Goal: Information Seeking & Learning: Learn about a topic

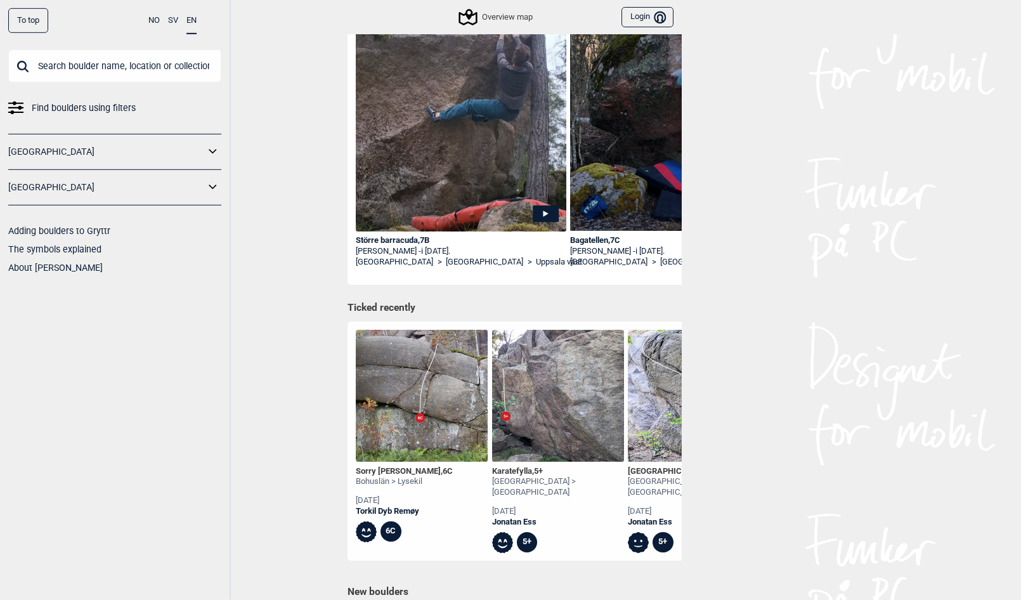
scroll to position [194, 0]
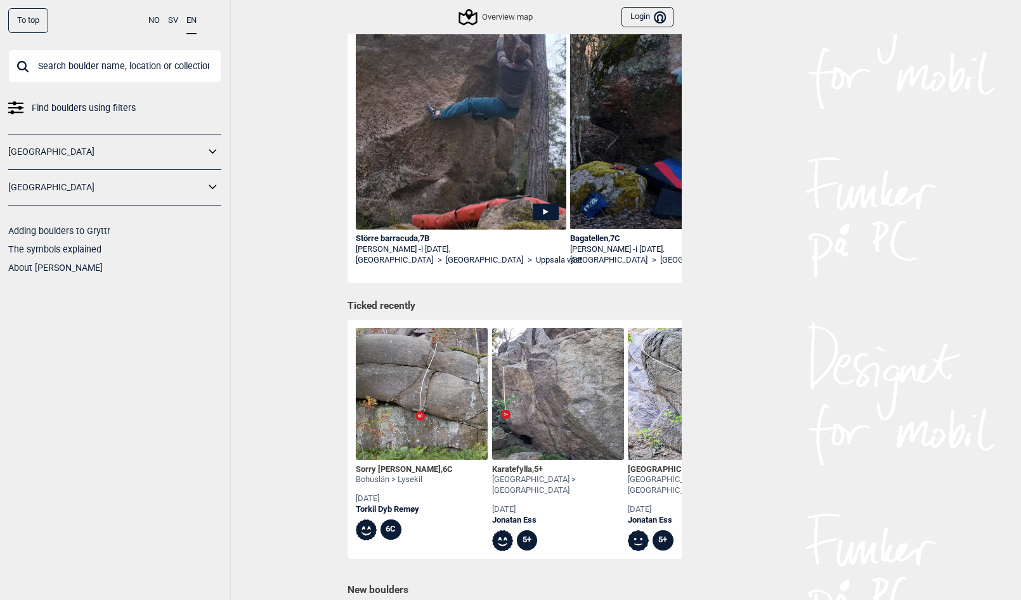
click at [85, 183] on link "[GEOGRAPHIC_DATA]" at bounding box center [106, 187] width 197 height 18
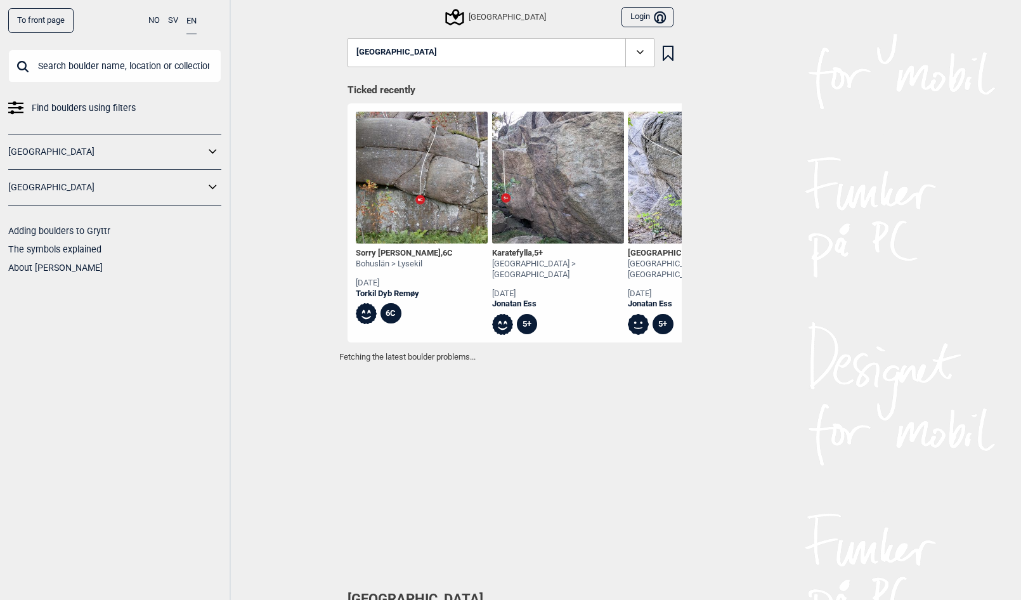
click at [202, 184] on link "[GEOGRAPHIC_DATA]" at bounding box center [106, 187] width 197 height 18
click at [215, 186] on icon at bounding box center [213, 186] width 8 height 4
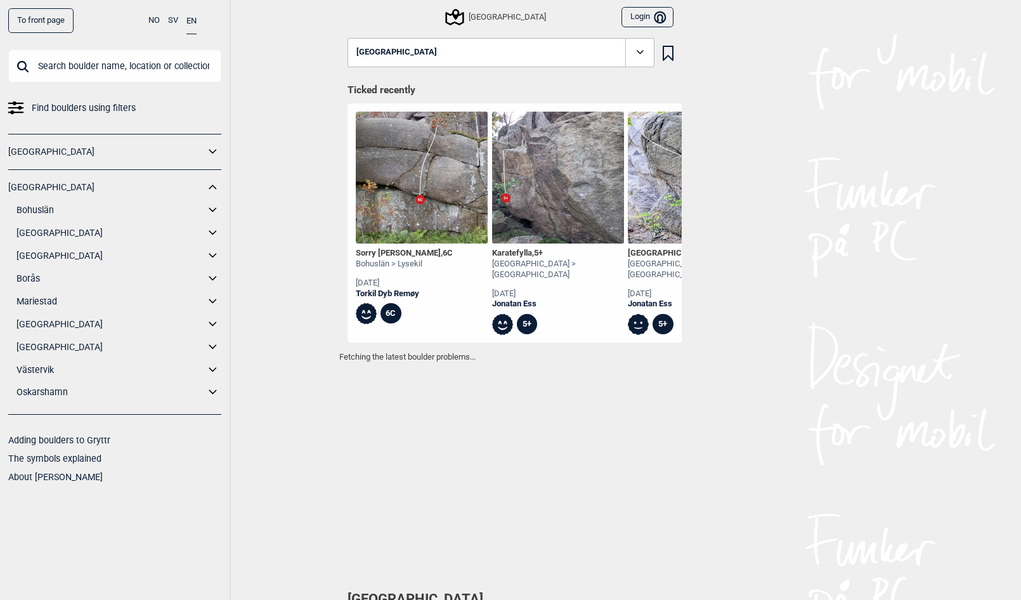
click at [42, 253] on link "[GEOGRAPHIC_DATA]" at bounding box center [110, 256] width 188 height 18
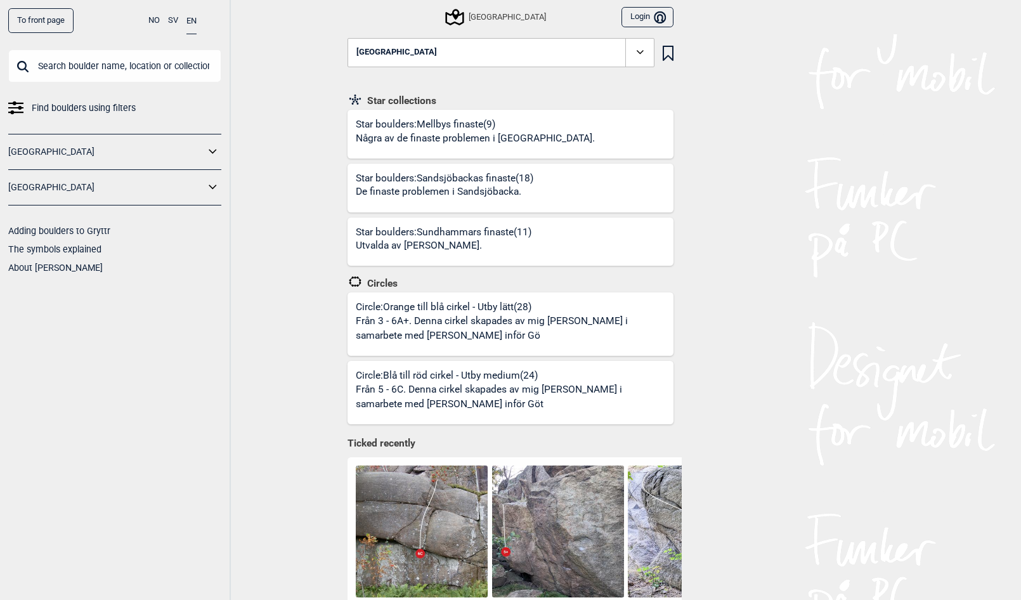
click at [216, 186] on icon at bounding box center [213, 186] width 8 height 4
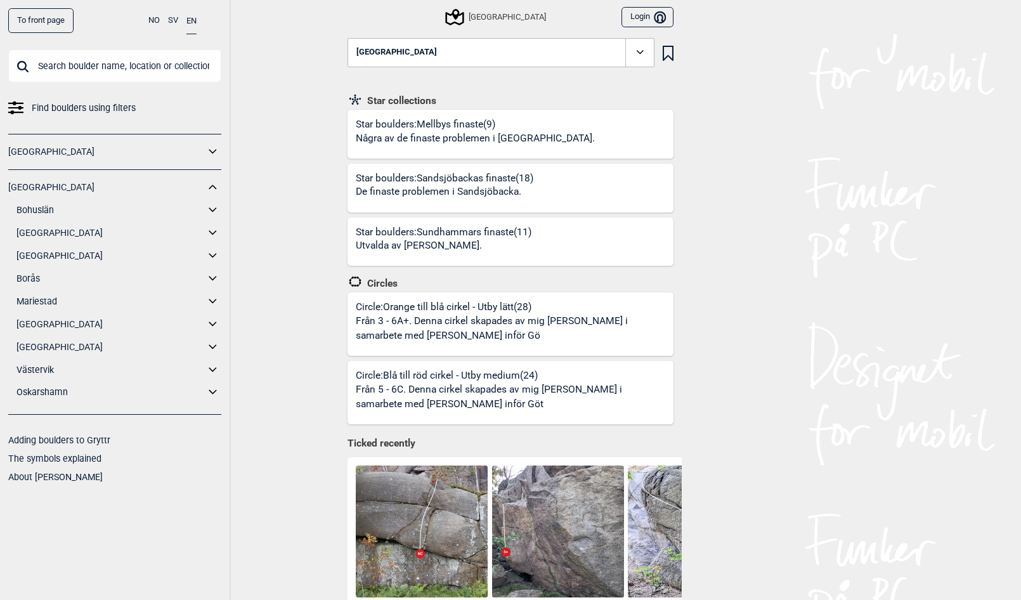
click at [218, 256] on icon at bounding box center [213, 256] width 16 height 18
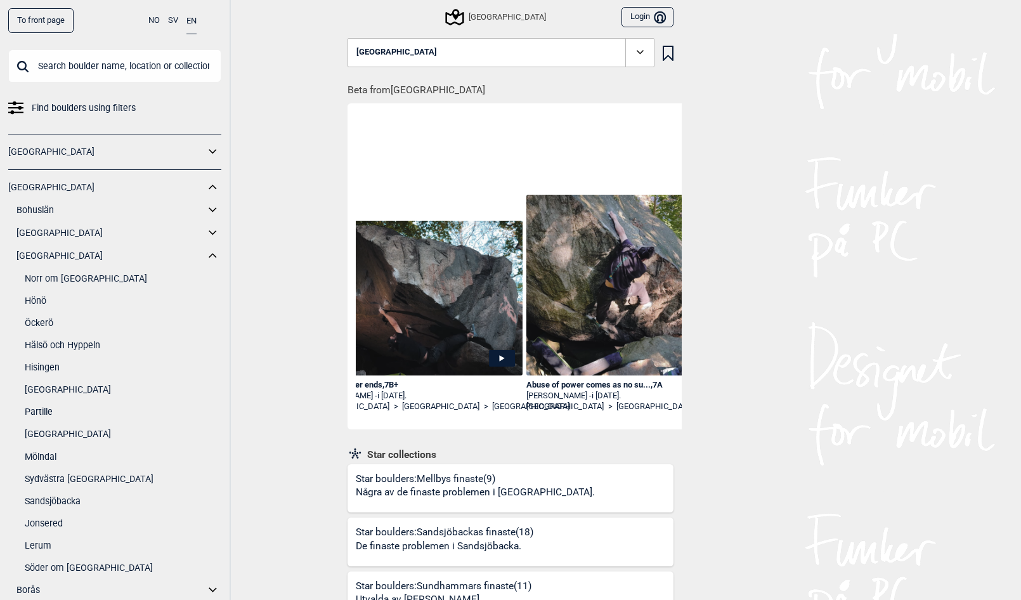
scroll to position [0, 4861]
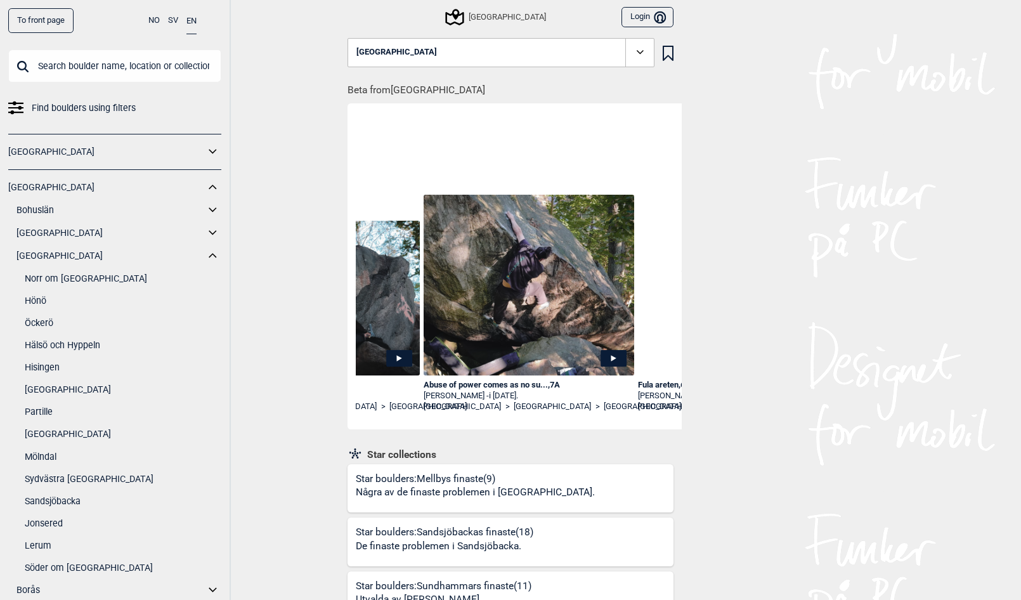
click at [311, 465] on div "To front page NO SV EN Find boulders using filters [GEOGRAPHIC_DATA] [GEOGRAPHI…" at bounding box center [510, 300] width 1021 height 600
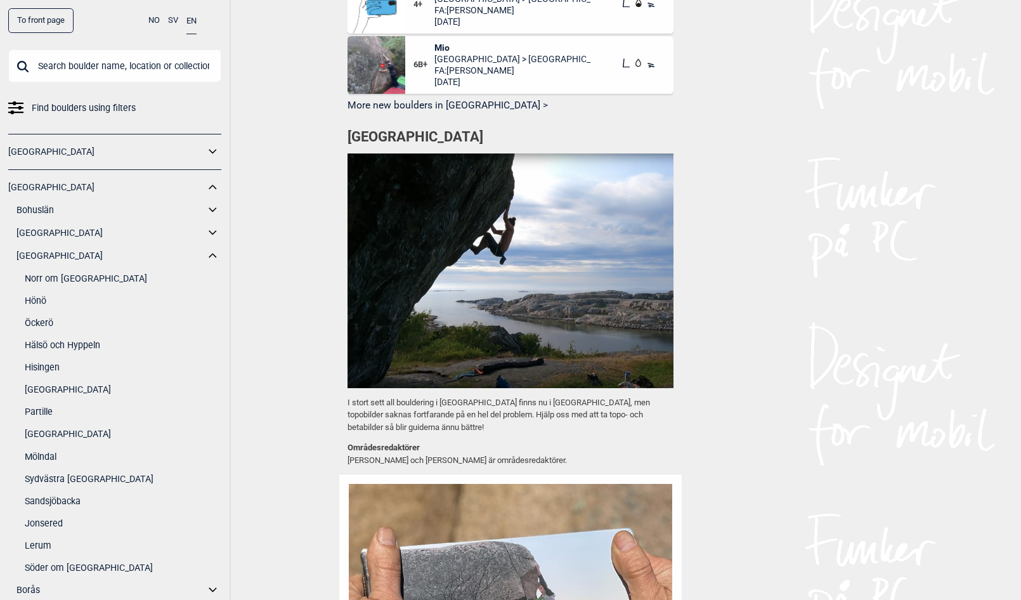
scroll to position [1164, 0]
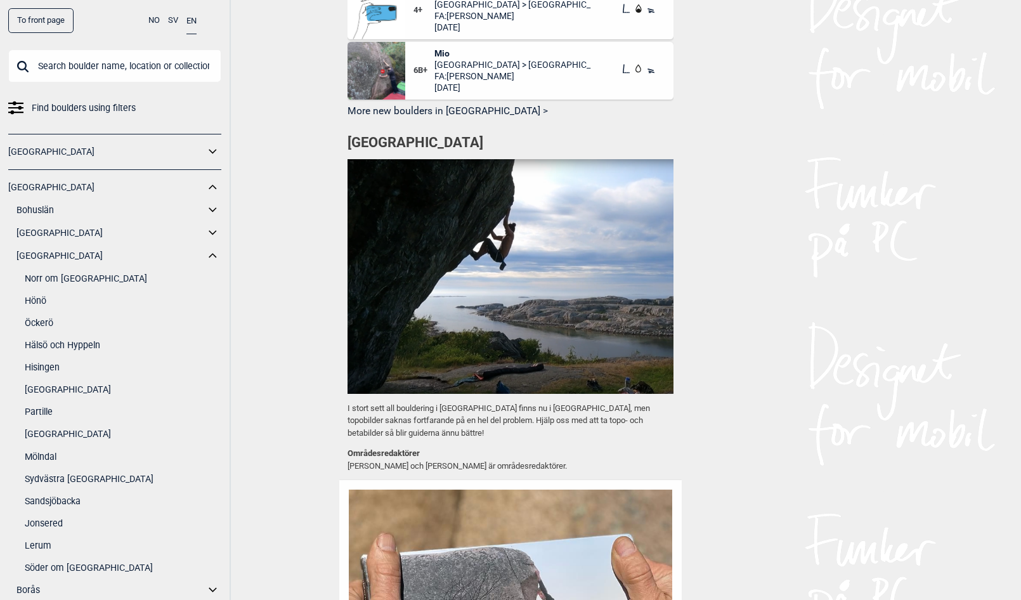
click at [450, 82] on span "FA: [PERSON_NAME]" at bounding box center [512, 75] width 157 height 11
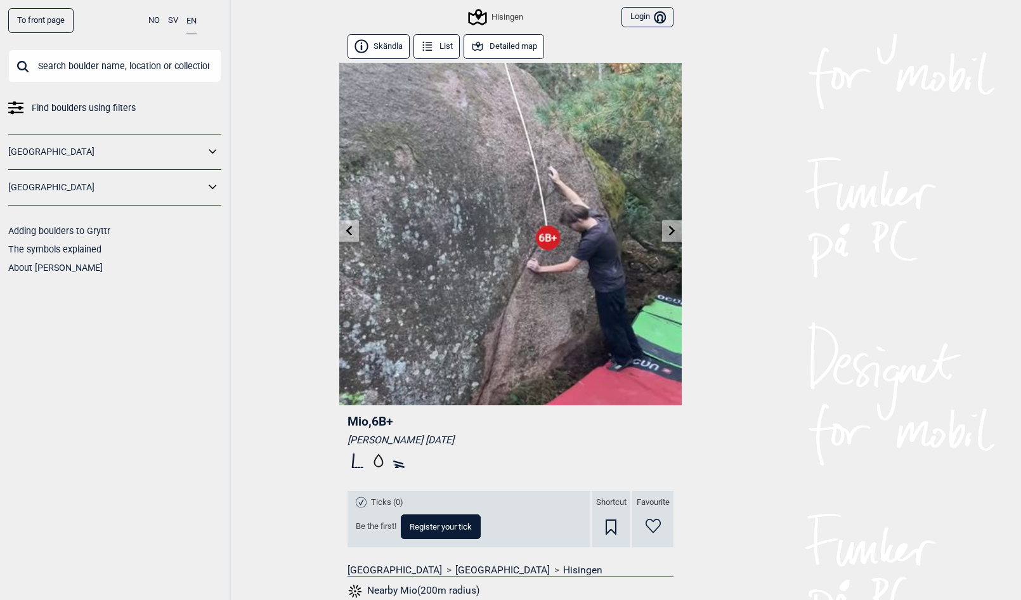
click at [452, 52] on button "List" at bounding box center [436, 46] width 46 height 25
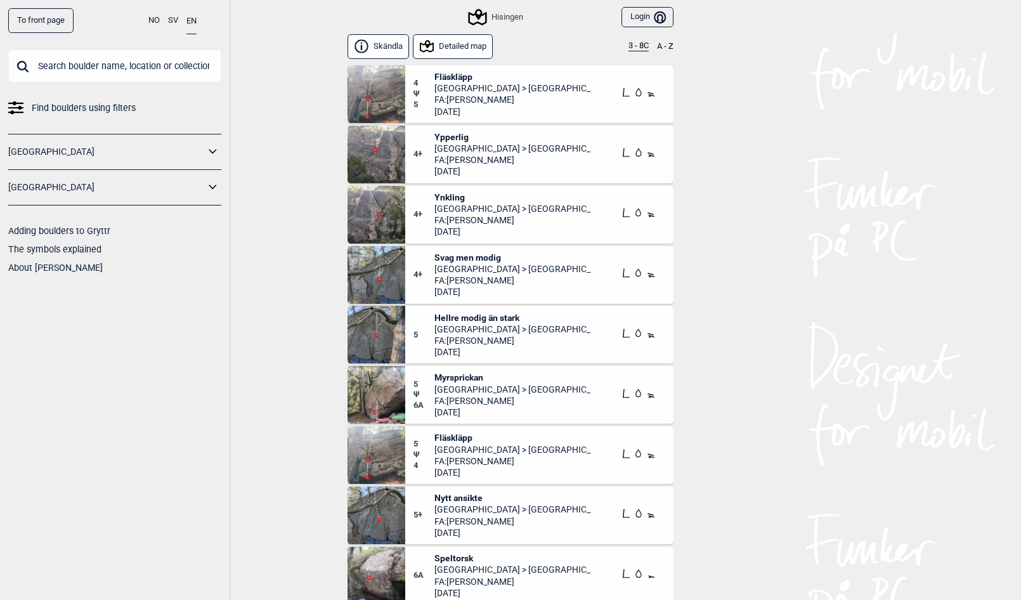
click at [439, 44] on button "Detailed map" at bounding box center [453, 46] width 80 height 25
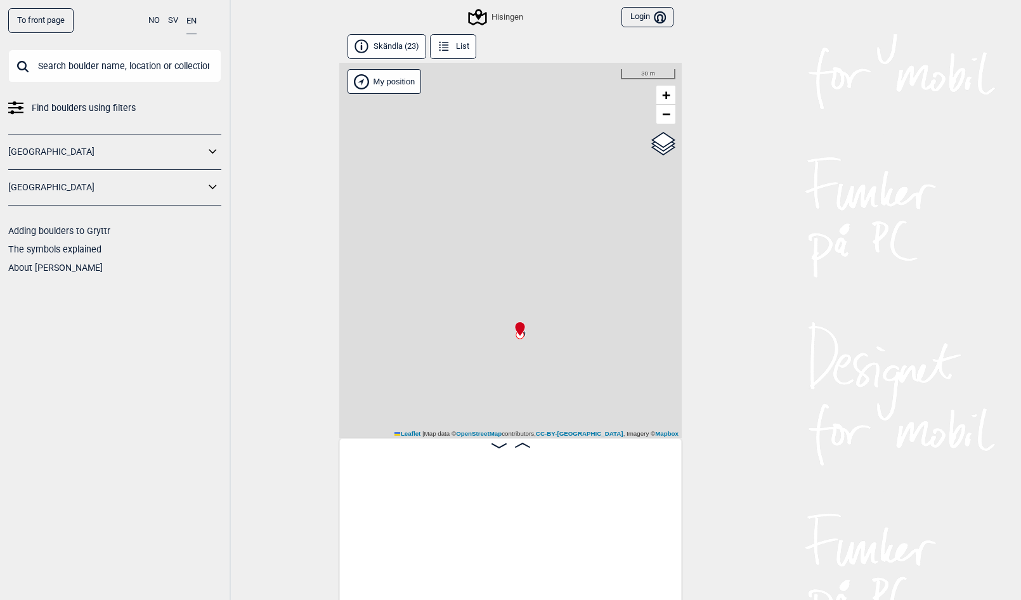
scroll to position [0, 2250]
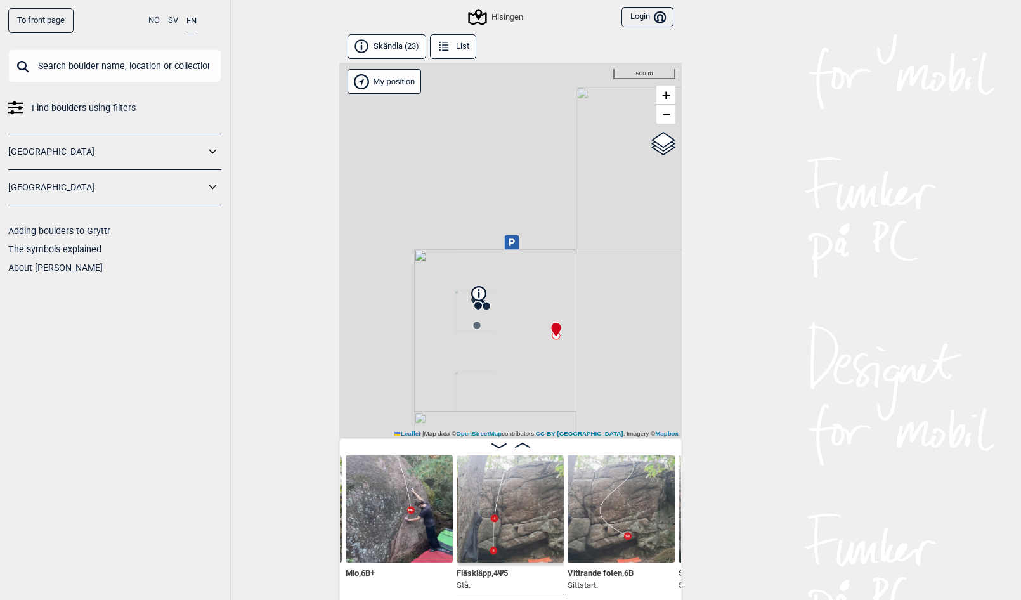
drag, startPoint x: 579, startPoint y: 335, endPoint x: 502, endPoint y: 311, distance: 81.0
click at [502, 311] on div "Hisingen My position 500 m + − OpenStreetMap Google satellite Leaflet | Map dat…" at bounding box center [510, 250] width 342 height 375
click at [562, 366] on icon at bounding box center [566, 364] width 11 height 15
click at [566, 372] on icon at bounding box center [566, 364] width 11 height 15
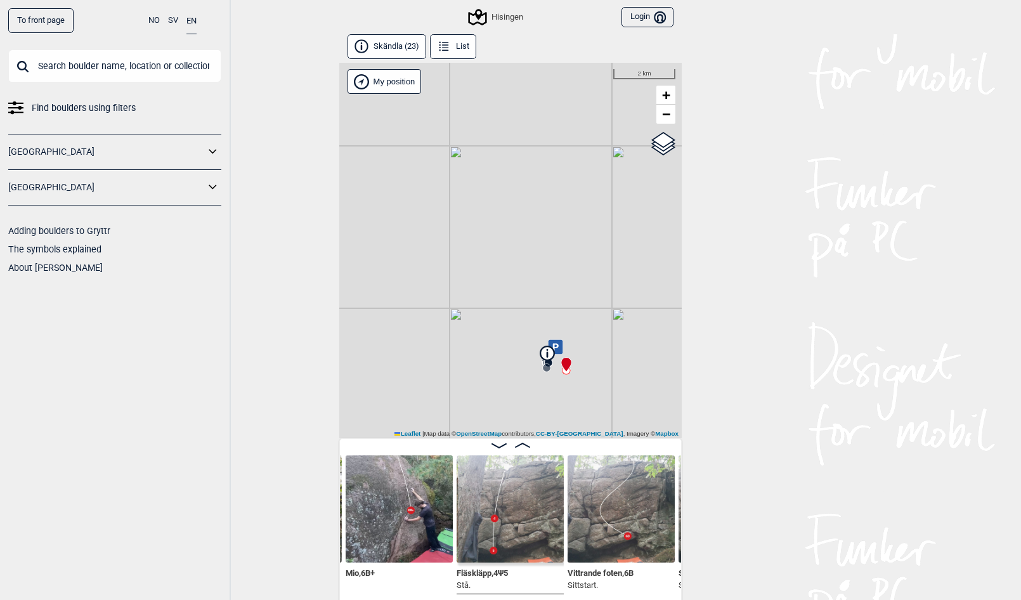
scroll to position [7, 0]
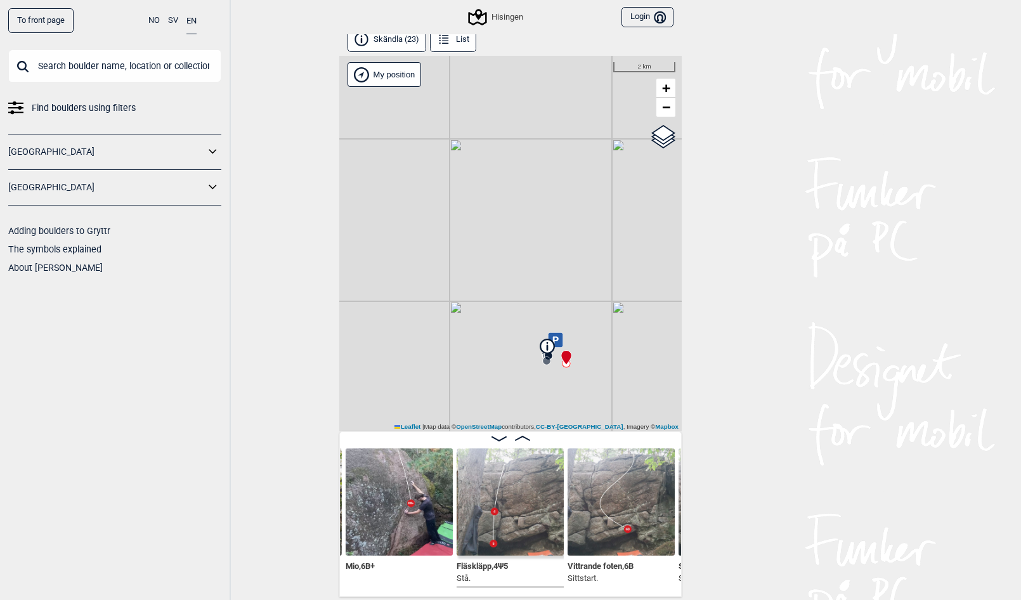
click at [360, 496] on img at bounding box center [399, 501] width 107 height 107
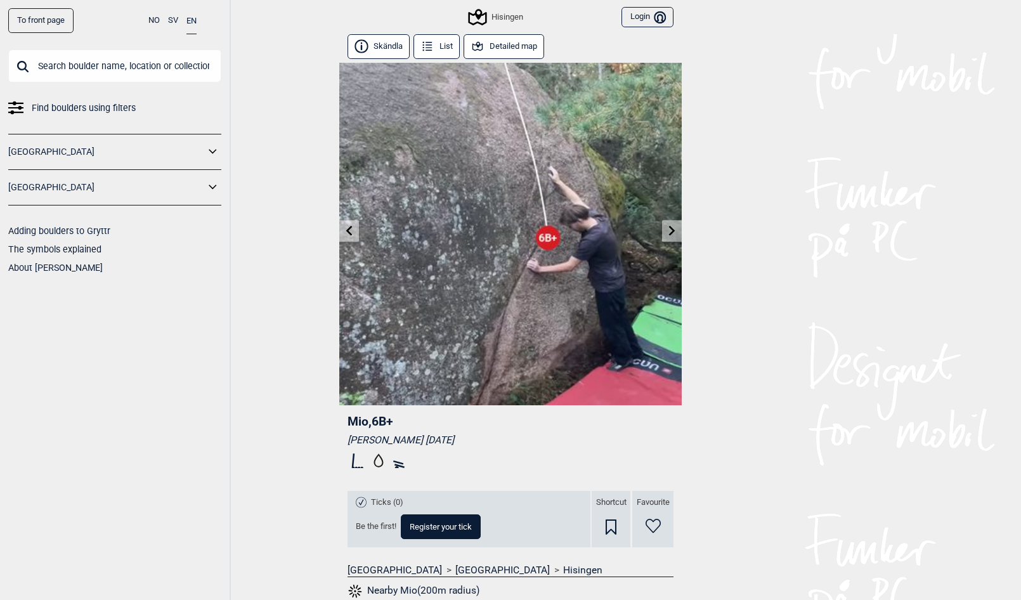
click at [482, 51] on icon at bounding box center [477, 46] width 14 height 14
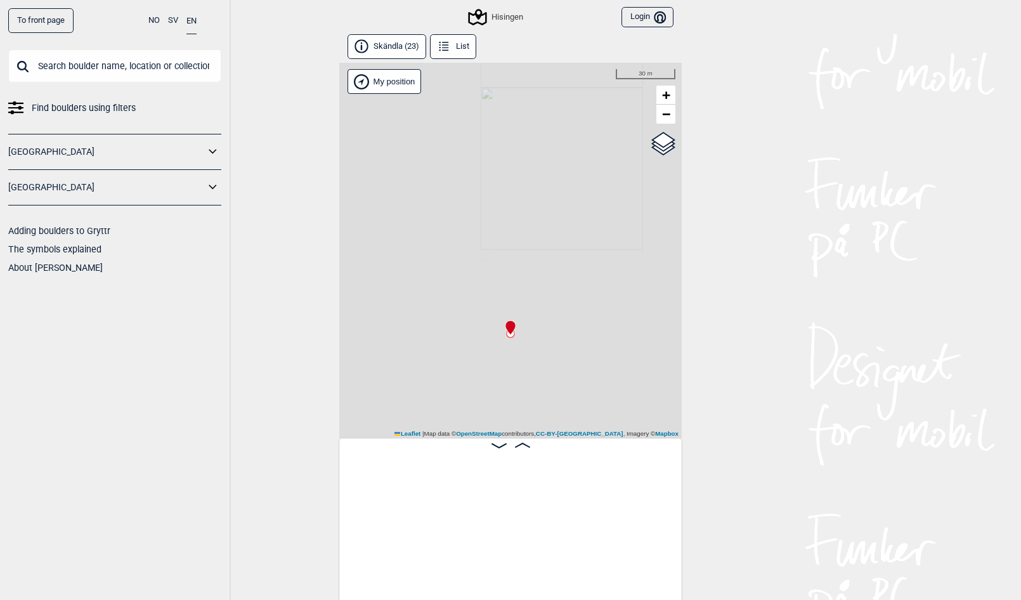
scroll to position [0, 2143]
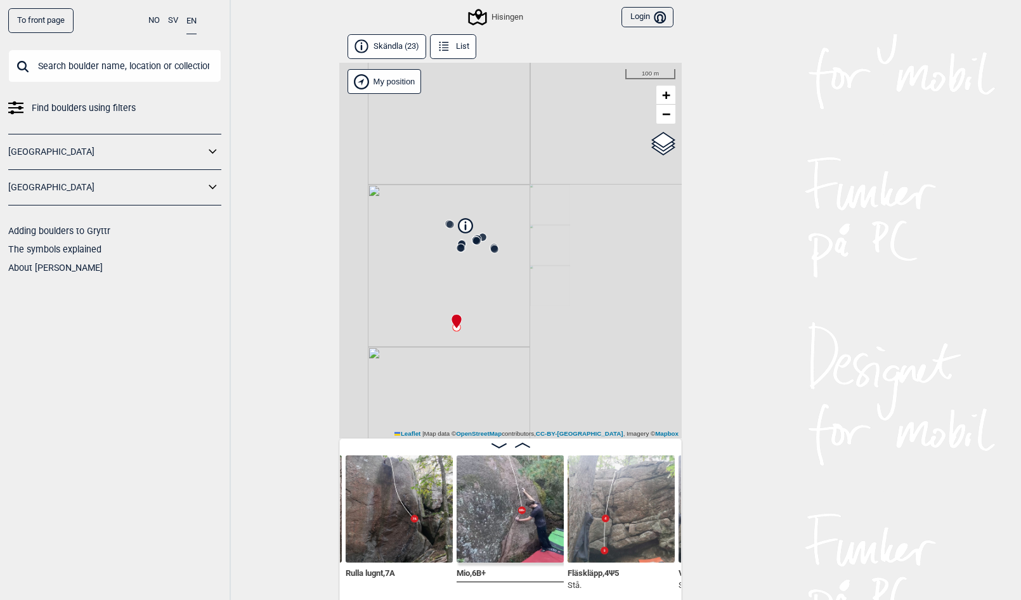
drag, startPoint x: 458, startPoint y: 367, endPoint x: 502, endPoint y: 248, distance: 127.2
click at [502, 248] on div "Hisingen My position 100 m + − OpenStreetMap Google satellite Leaflet | Map dat…" at bounding box center [510, 250] width 342 height 375
drag, startPoint x: 482, startPoint y: 166, endPoint x: 558, endPoint y: 353, distance: 201.1
click at [558, 353] on div "Hisingen My position 5 m + − OpenStreetMap Google satellite Leaflet | Map data …" at bounding box center [510, 250] width 342 height 375
click at [531, 127] on icon at bounding box center [532, 122] width 10 height 14
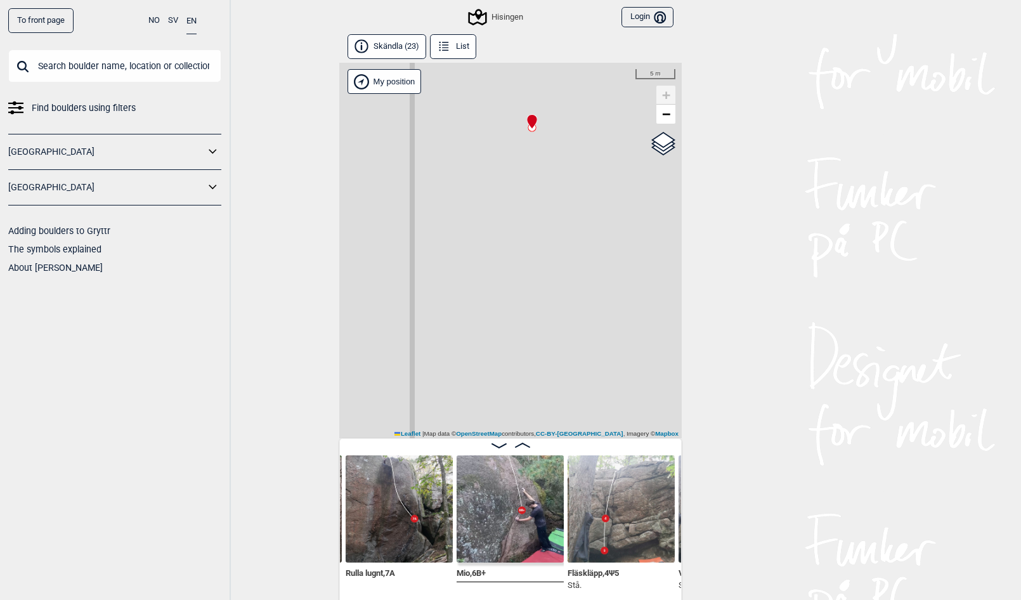
click at [483, 541] on img at bounding box center [509, 508] width 107 height 107
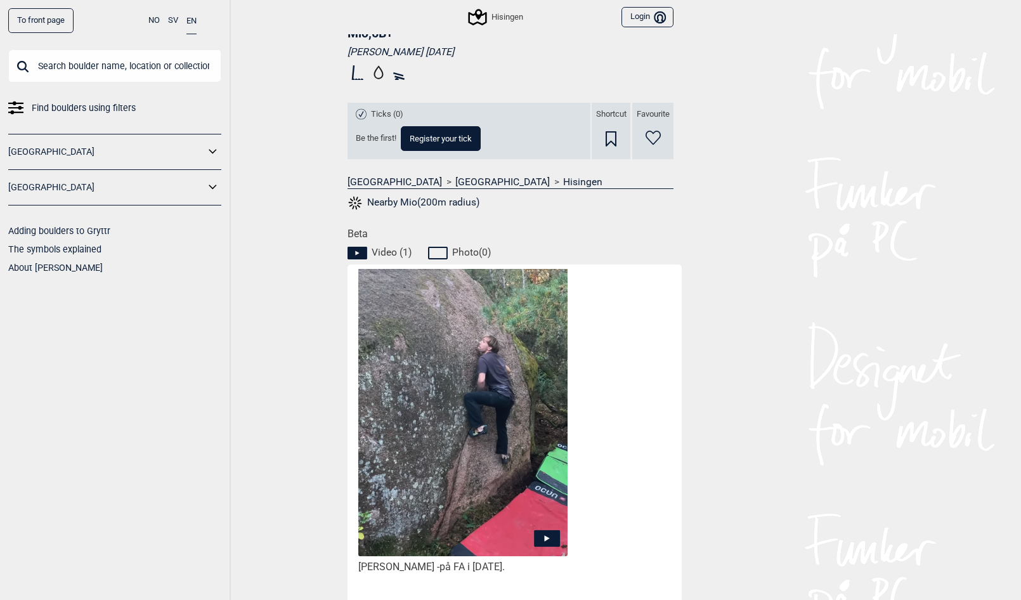
scroll to position [571, 0]
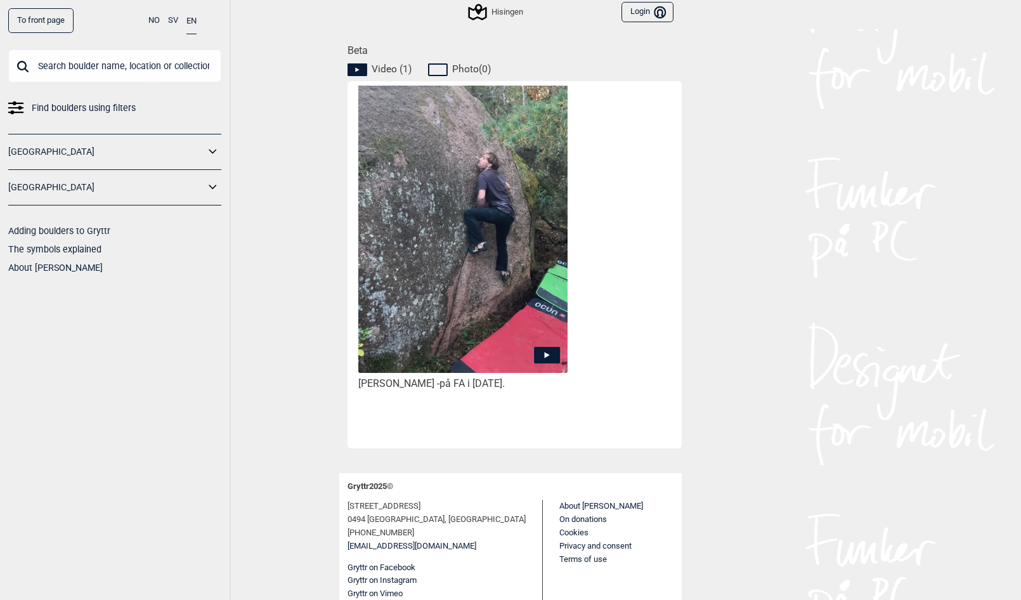
click at [538, 350] on icon at bounding box center [547, 355] width 26 height 16
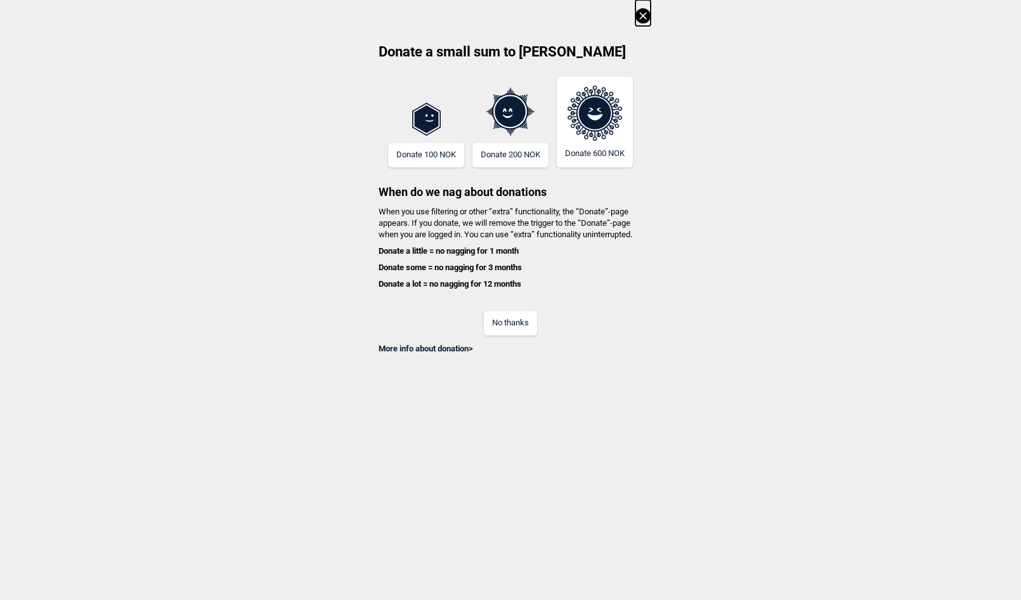
click at [517, 325] on button "No thanks" at bounding box center [510, 323] width 53 height 25
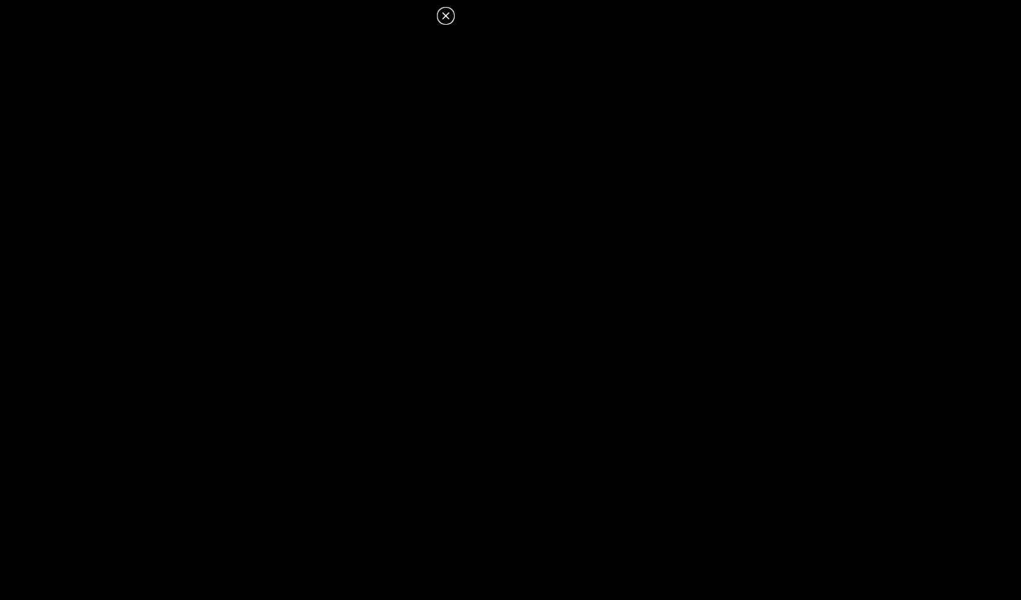
click at [630, 317] on dialog at bounding box center [510, 300] width 1021 height 600
click at [451, 15] on icon at bounding box center [445, 15] width 15 height 15
